Goal: Find specific page/section: Find specific page/section

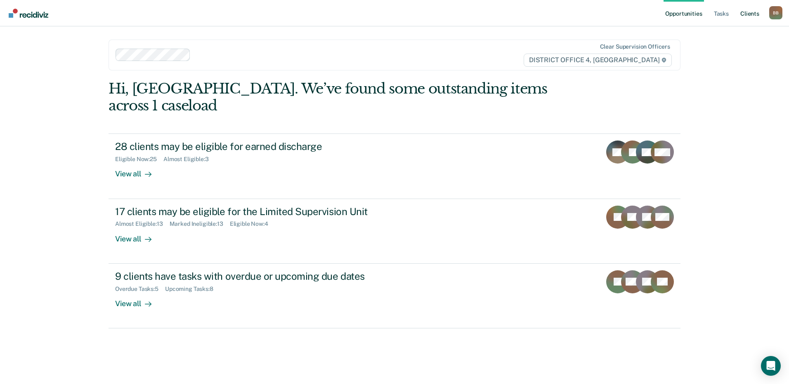
click at [743, 15] on link "Client s" at bounding box center [749, 13] width 22 height 26
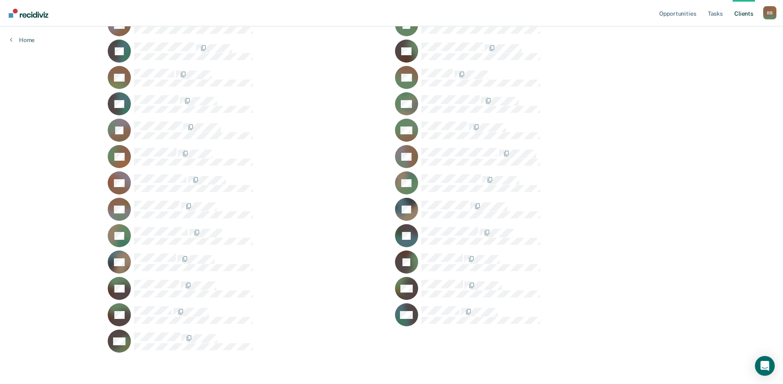
scroll to position [730, 0]
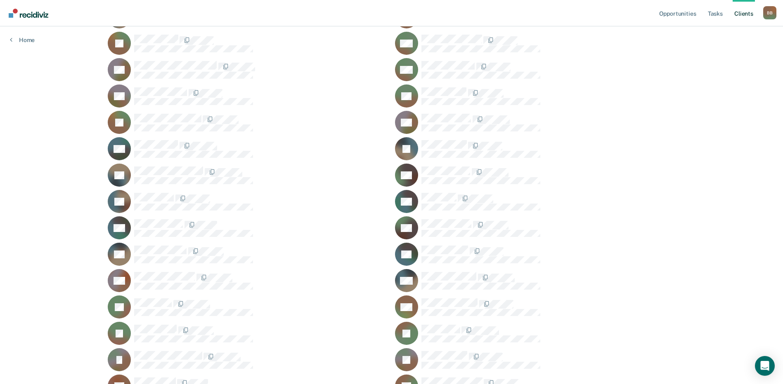
scroll to position [276, 0]
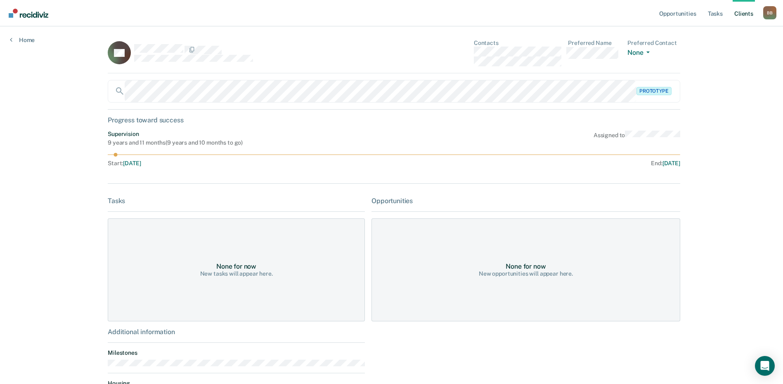
click at [739, 13] on link "Client s" at bounding box center [743, 13] width 22 height 26
